Goal: Task Accomplishment & Management: Manage account settings

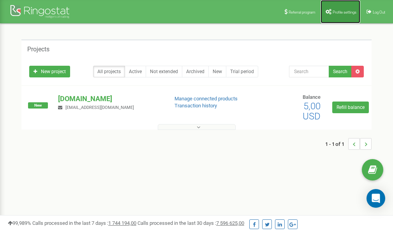
click at [334, 12] on span "Profile settings" at bounding box center [344, 12] width 24 height 4
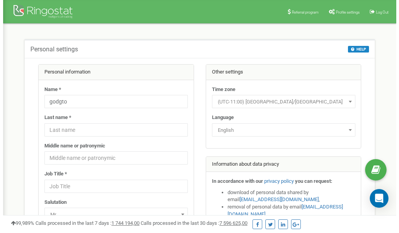
scroll to position [39, 0]
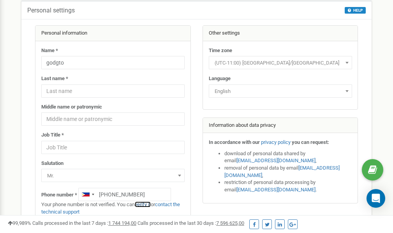
click at [148, 205] on link "verify it" at bounding box center [143, 205] width 16 height 6
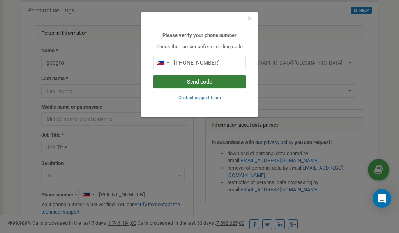
click at [195, 82] on button "Send code" at bounding box center [199, 81] width 93 height 13
